Goal: Task Accomplishment & Management: Complete application form

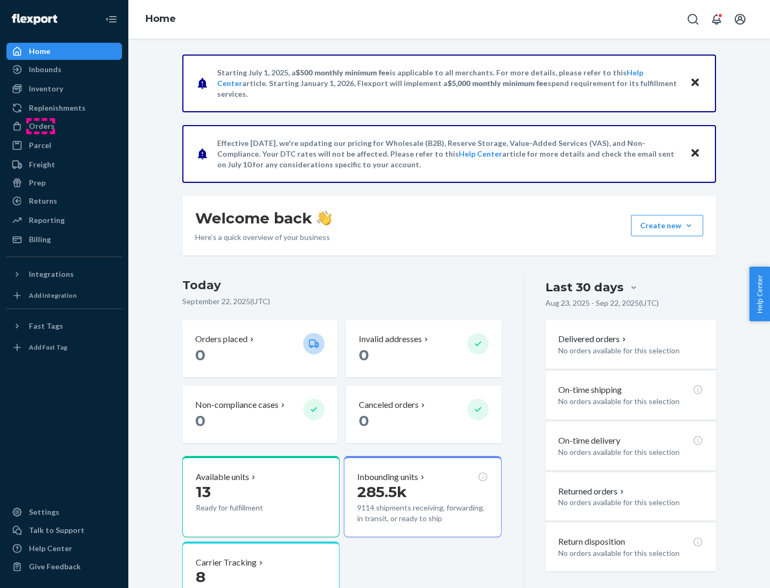
click at [41, 126] on div "Orders" at bounding box center [42, 126] width 26 height 11
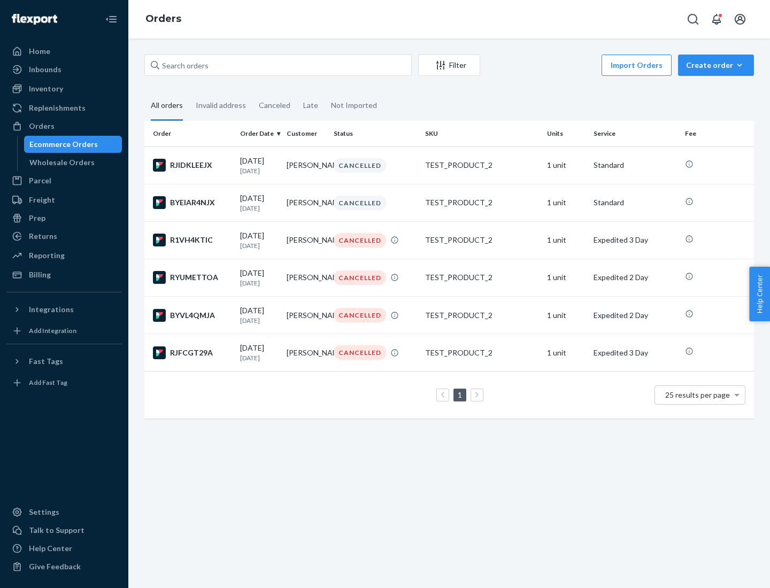
click at [59, 163] on div "Wholesale Orders" at bounding box center [61, 162] width 65 height 11
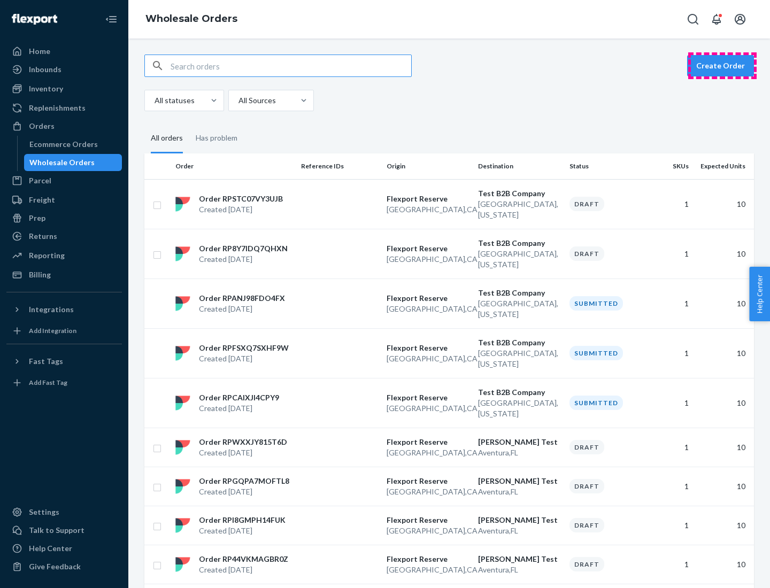
click at [723, 66] on button "Create Order" at bounding box center [720, 65] width 67 height 21
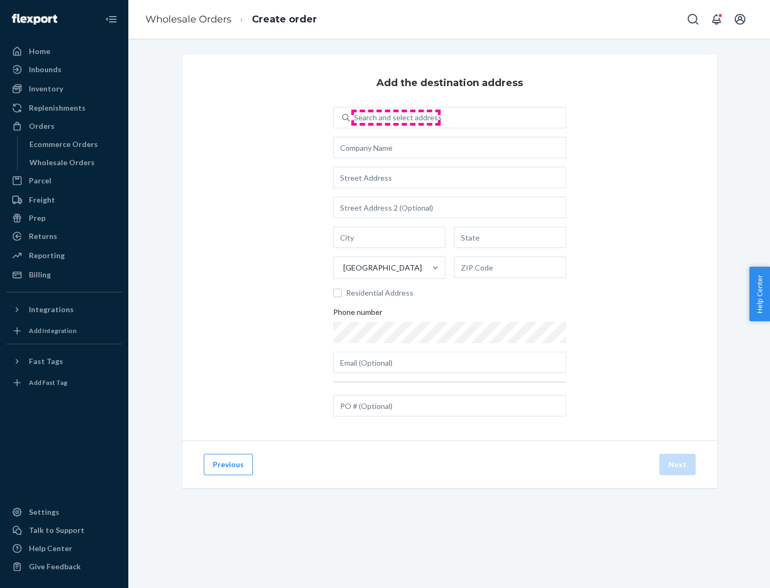
click at [396, 118] on div "Search and select address" at bounding box center [398, 117] width 88 height 11
click at [355, 118] on input "Search and select address" at bounding box center [354, 117] width 1 height 11
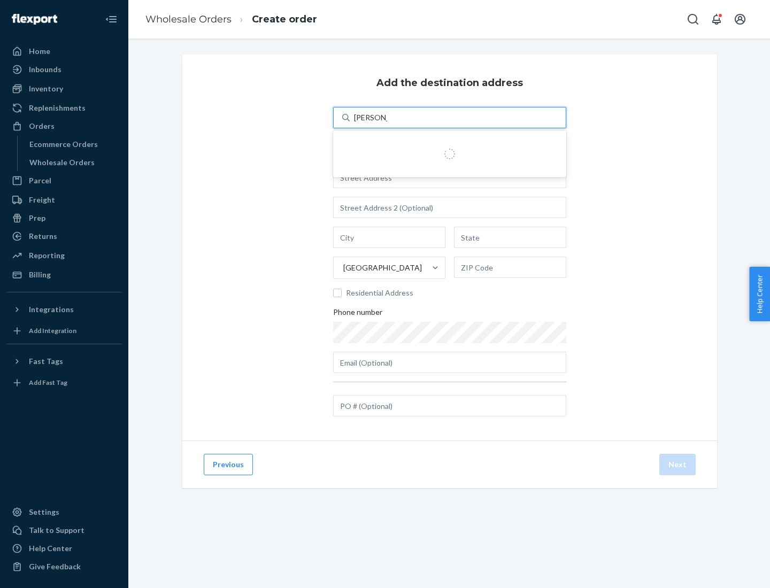
type input "[PERSON_NAME] Test"
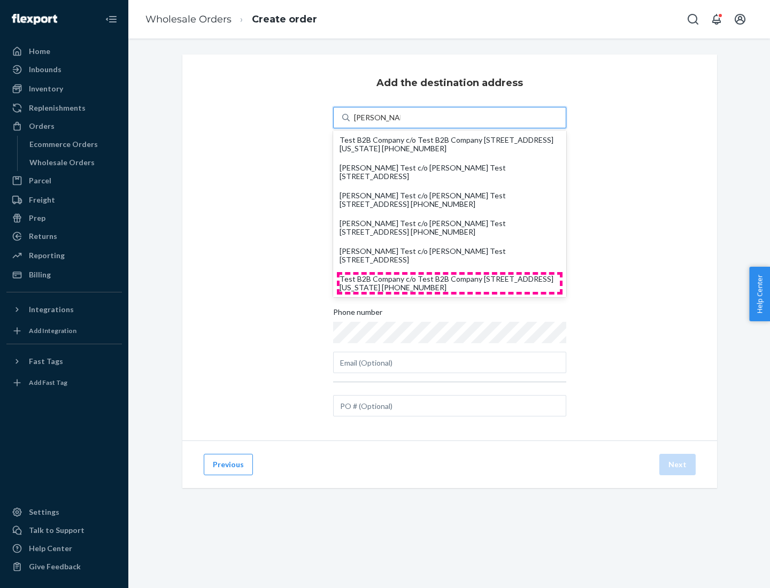
click at [450, 283] on div "Test B2B Company c/o Test B2B Company [STREET_ADDRESS][US_STATE] [PHONE_NUMBER]" at bounding box center [450, 283] width 220 height 17
click at [401, 123] on input "[PERSON_NAME] Test" at bounding box center [377, 117] width 47 height 11
type input "Test B2B Company"
type input "[GEOGRAPHIC_DATA]"
type input "[US_STATE]"
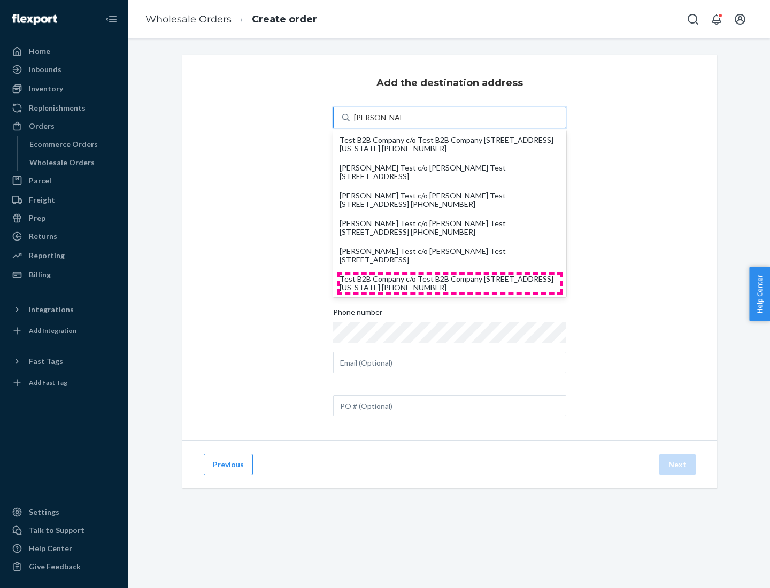
type input "29405"
type input "[STREET_ADDRESS]"
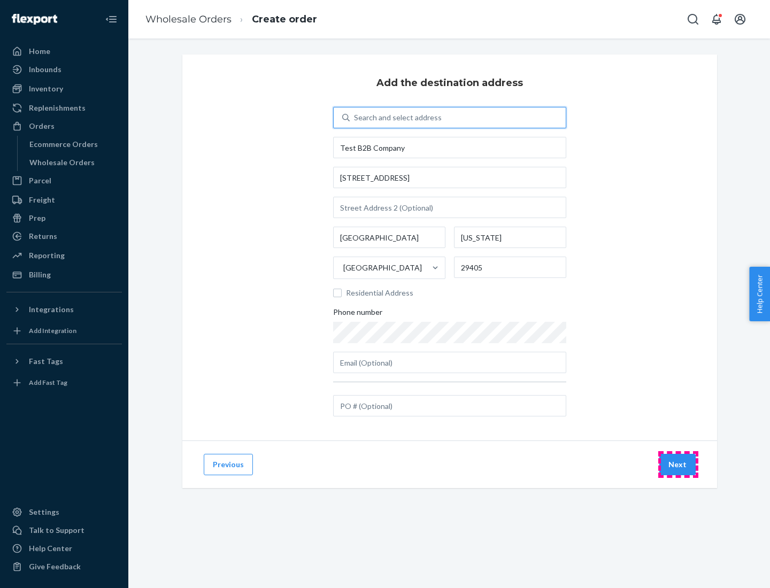
click at [678, 465] on button "Next" at bounding box center [677, 464] width 36 height 21
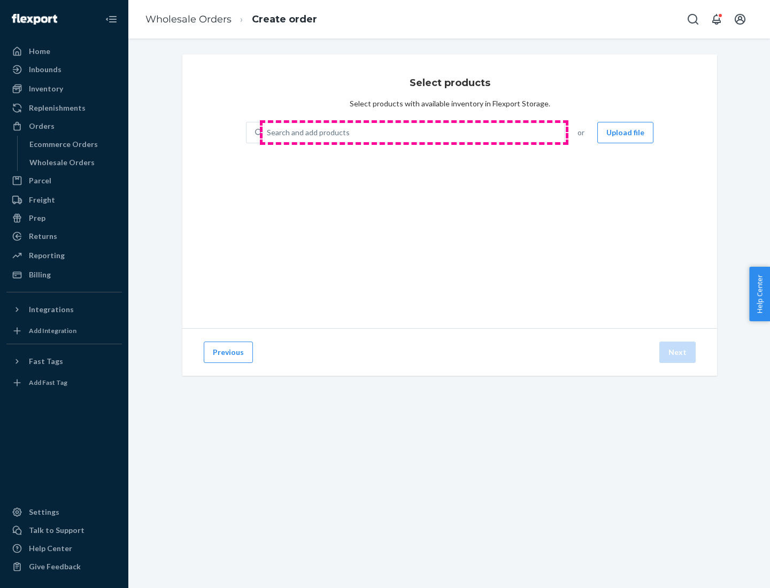
click at [414, 133] on div "Search and add products" at bounding box center [414, 132] width 302 height 19
click at [268, 133] on input "Search and add products" at bounding box center [267, 132] width 1 height 11
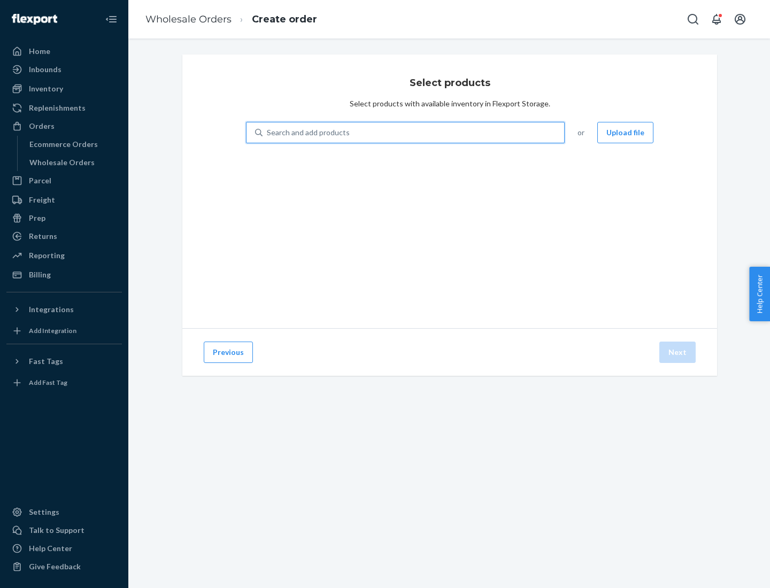
type input "test"
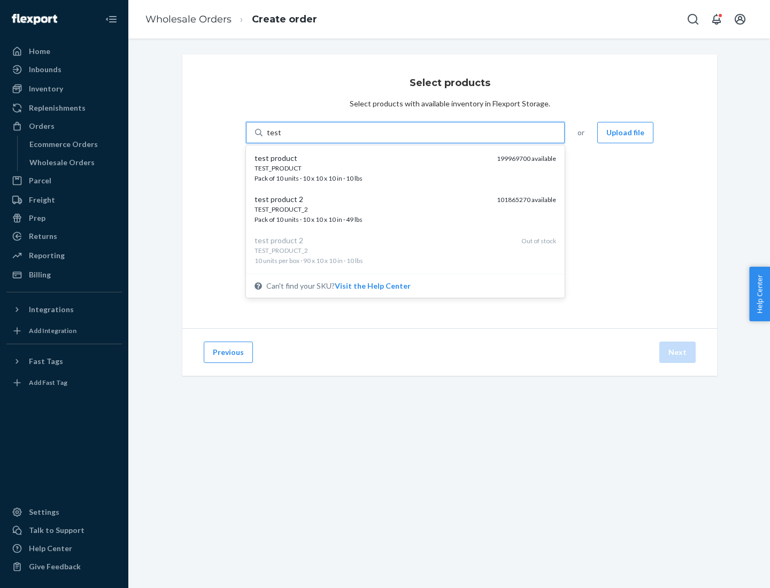
click at [372, 168] on div "TEST_PRODUCT" at bounding box center [372, 168] width 234 height 9
click at [281, 138] on input "test" at bounding box center [274, 132] width 14 height 11
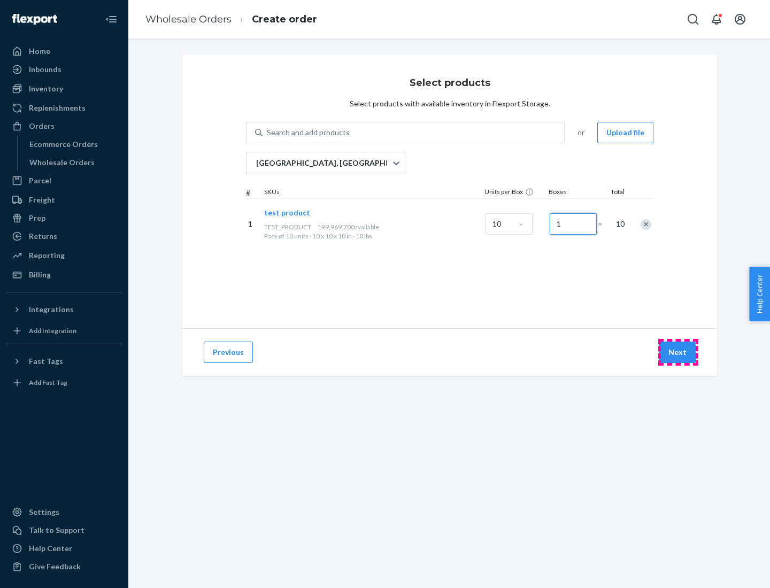
type input "1"
click at [678, 352] on button "Next" at bounding box center [677, 352] width 36 height 21
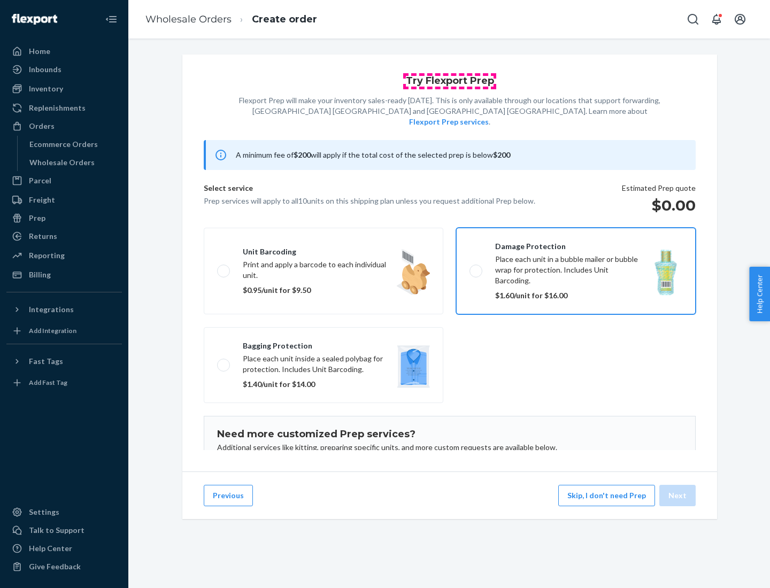
click at [470, 267] on input "Damage protection Place each unit in a bubble mailer or bubble wrap for protect…" at bounding box center [473, 270] width 7 height 7
checkbox input "true"
click at [678, 496] on button "Next" at bounding box center [677, 495] width 36 height 21
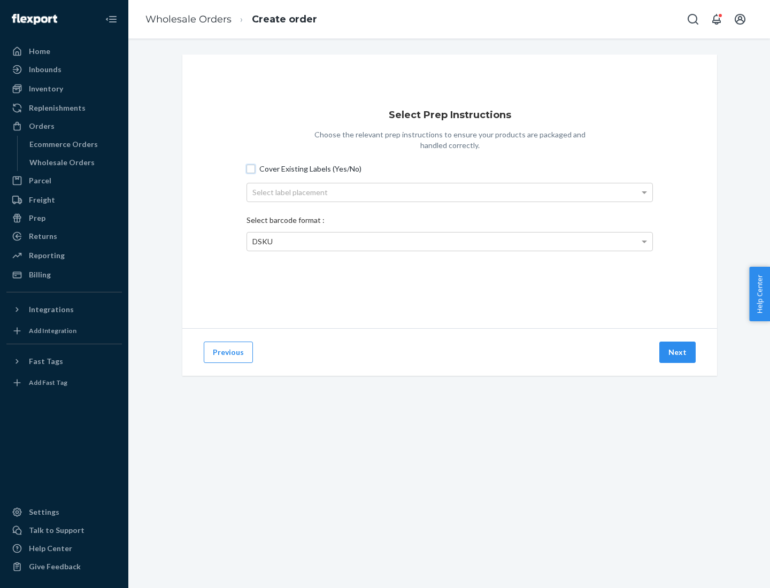
click at [251, 168] on input "Cover Existing Labels (Yes/No)" at bounding box center [251, 169] width 9 height 9
checkbox input "true"
click at [450, 192] on div "Select label placement" at bounding box center [449, 192] width 405 height 18
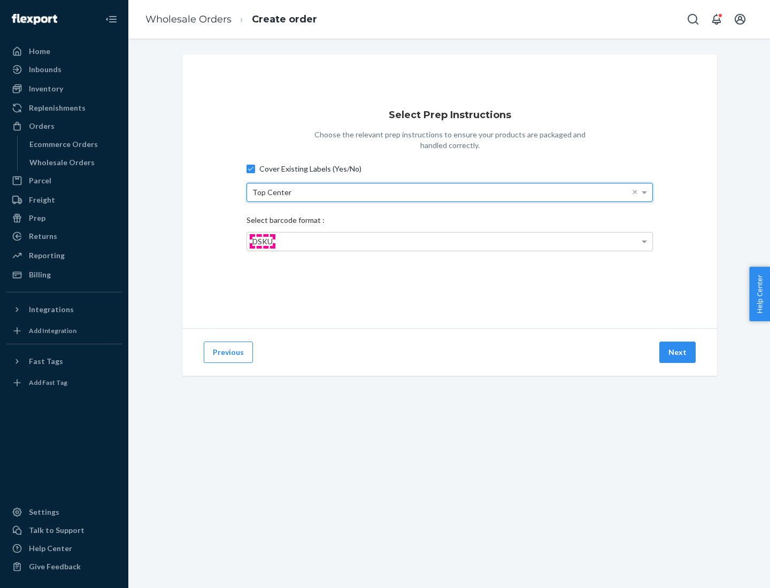
click at [262, 241] on span "DSKU" at bounding box center [262, 241] width 20 height 9
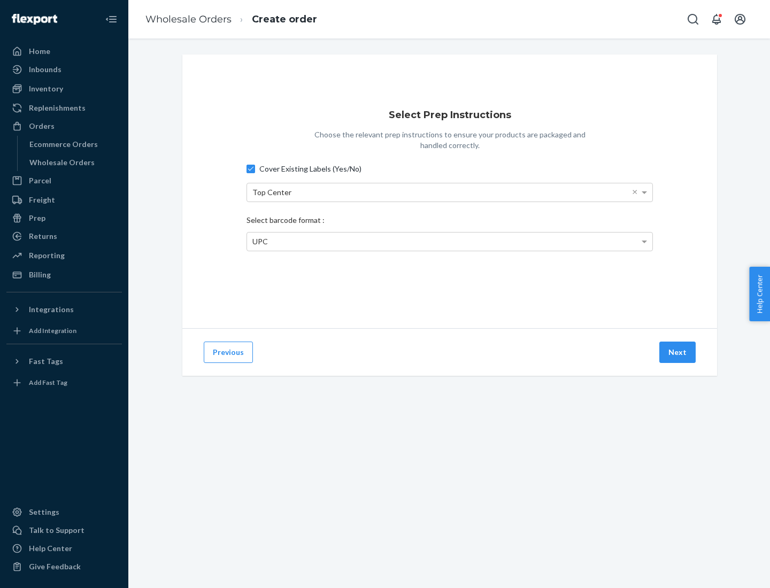
click at [678, 352] on button "Next" at bounding box center [677, 352] width 36 height 21
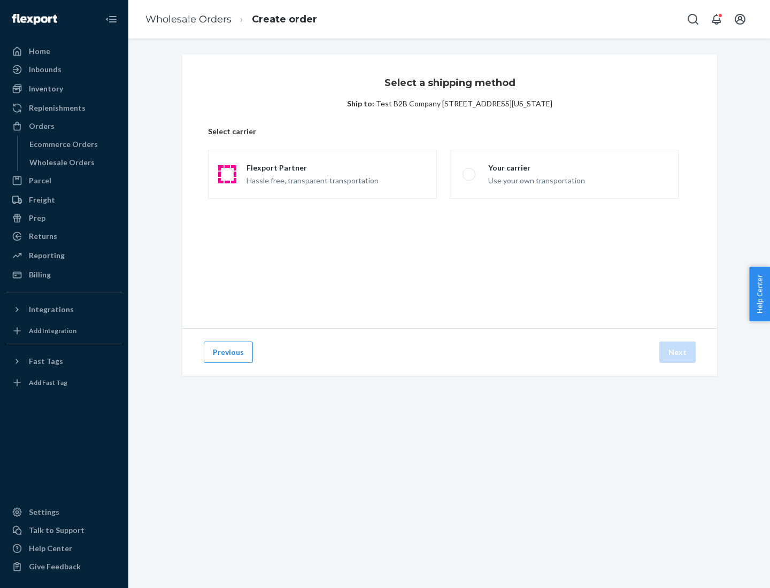
click at [227, 174] on span at bounding box center [227, 174] width 13 height 13
click at [227, 174] on input "Flexport Partner Hassle free, transparent transportation" at bounding box center [224, 174] width 7 height 7
radio input "true"
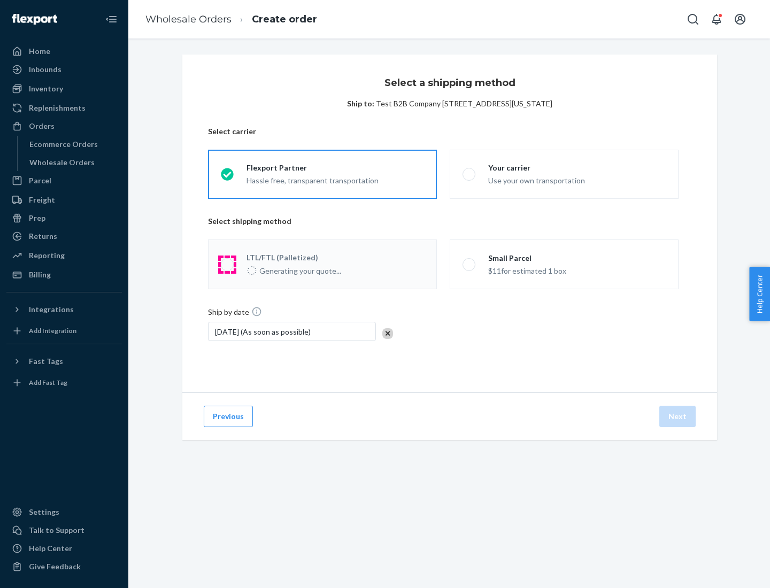
click at [227, 264] on span at bounding box center [227, 264] width 13 height 13
